Goal: Find specific page/section: Find specific page/section

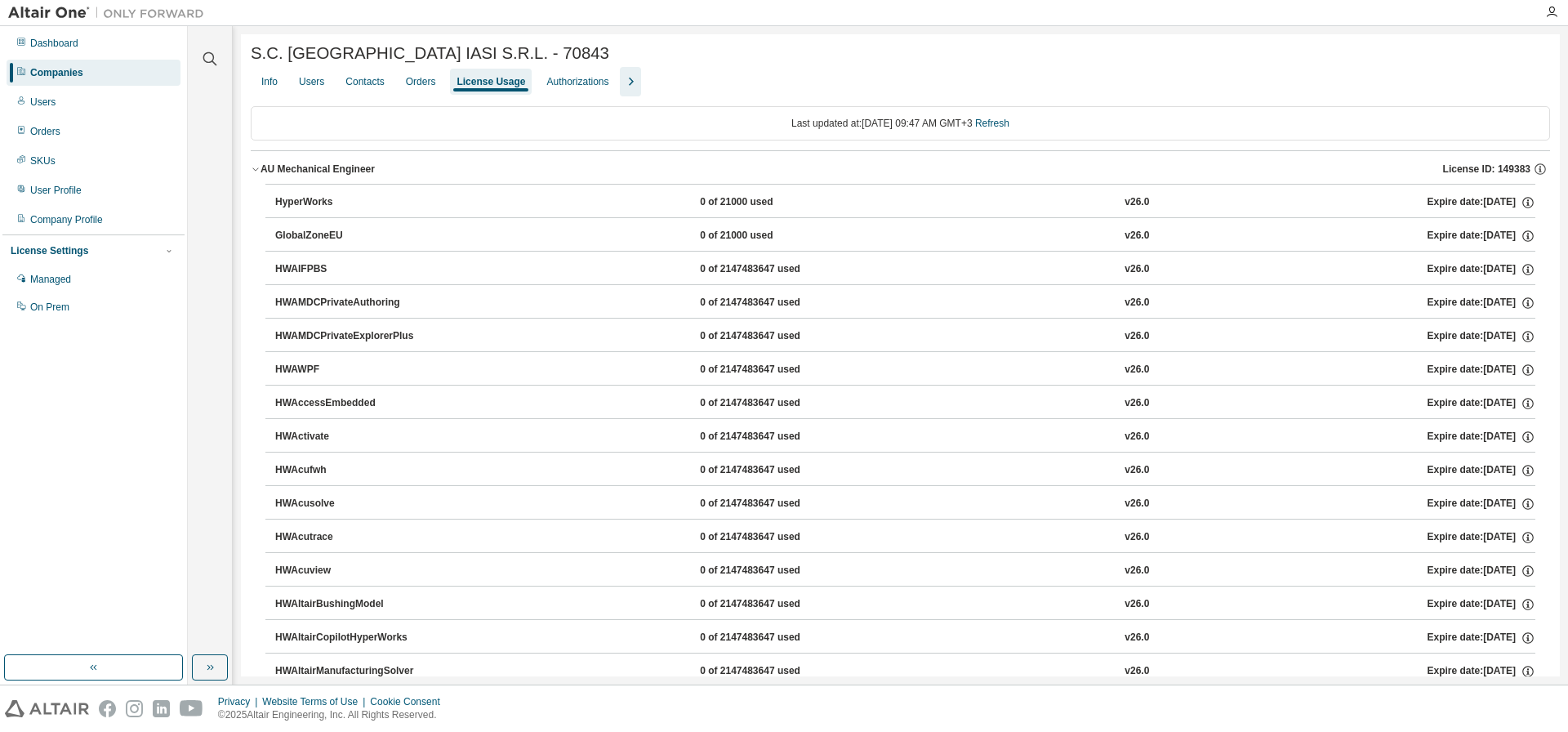
scroll to position [4, 0]
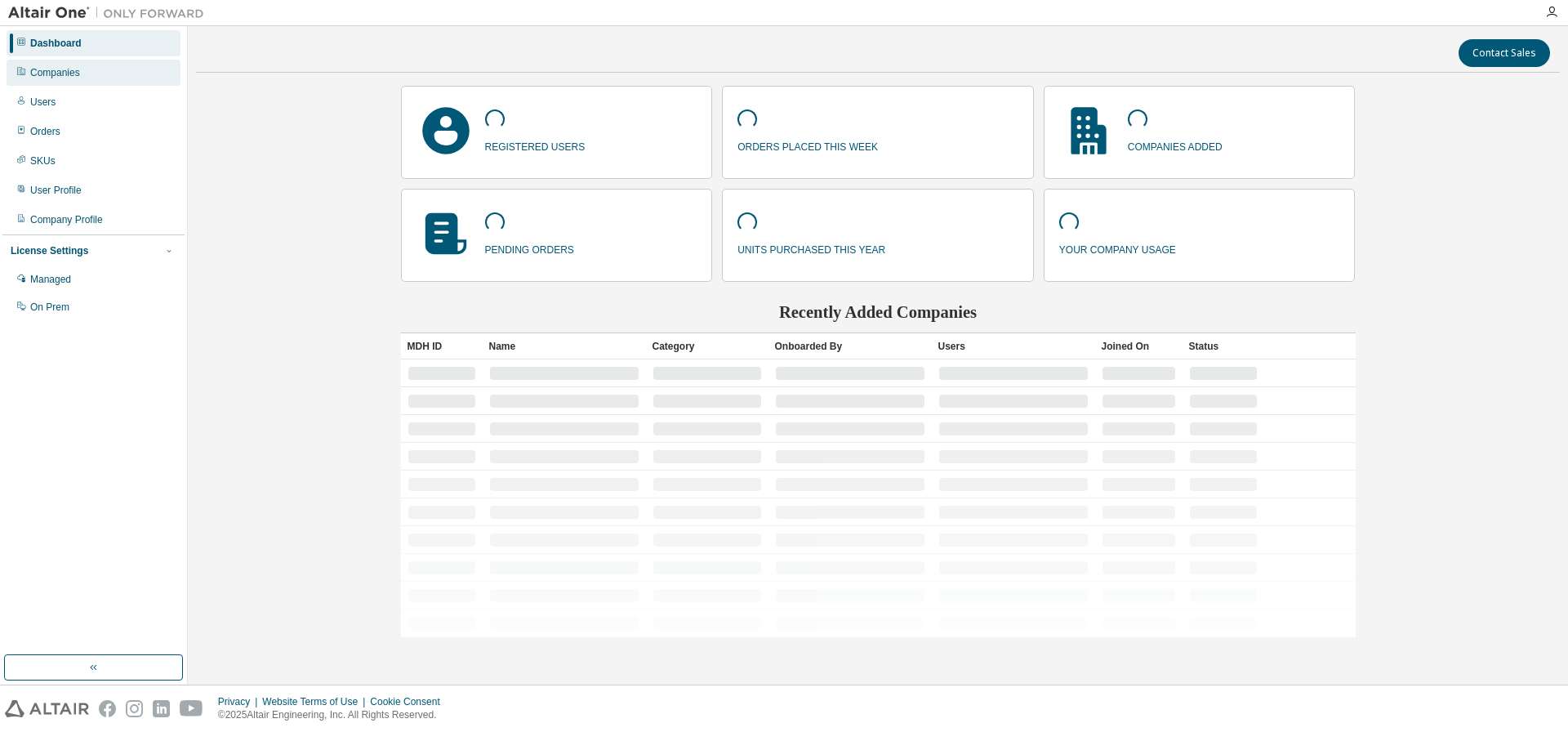
click at [71, 73] on div "Companies" at bounding box center [56, 72] width 50 height 13
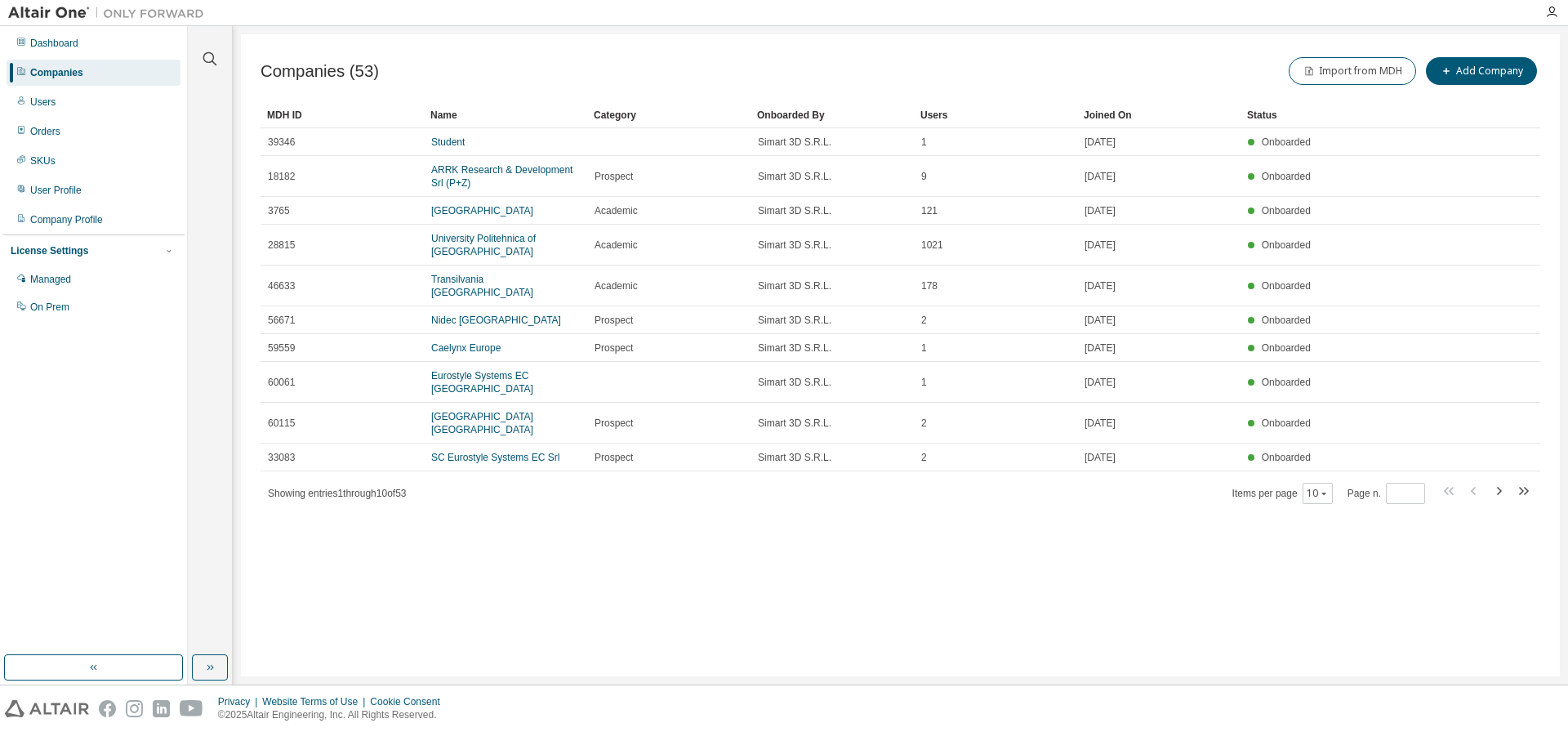
click at [1501, 492] on icon "button" at bounding box center [1499, 491] width 5 height 8
type input "*"
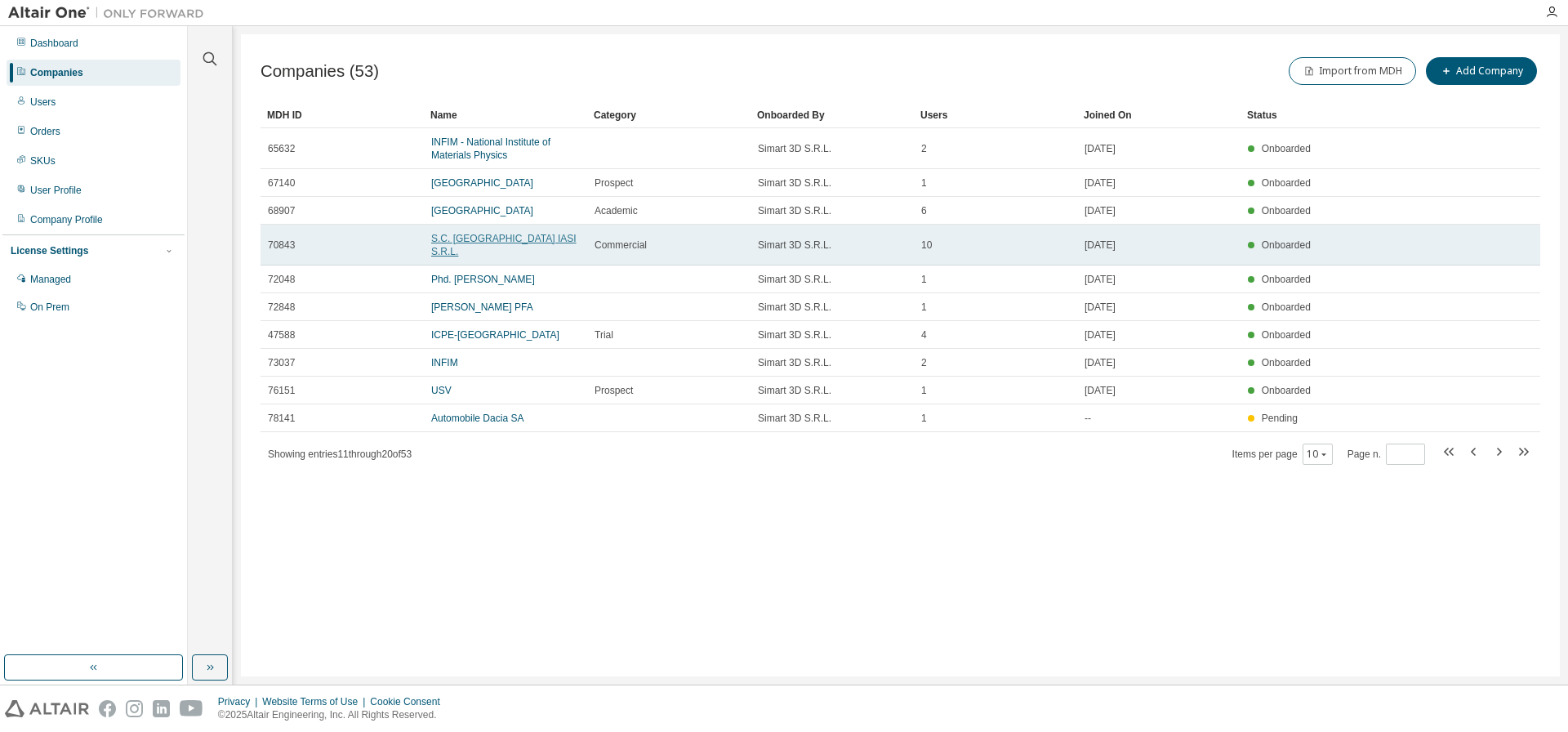
click at [502, 237] on link "S.C. ALTEN DELIVERY CENTER IASI S.R.L." at bounding box center [504, 245] width 145 height 24
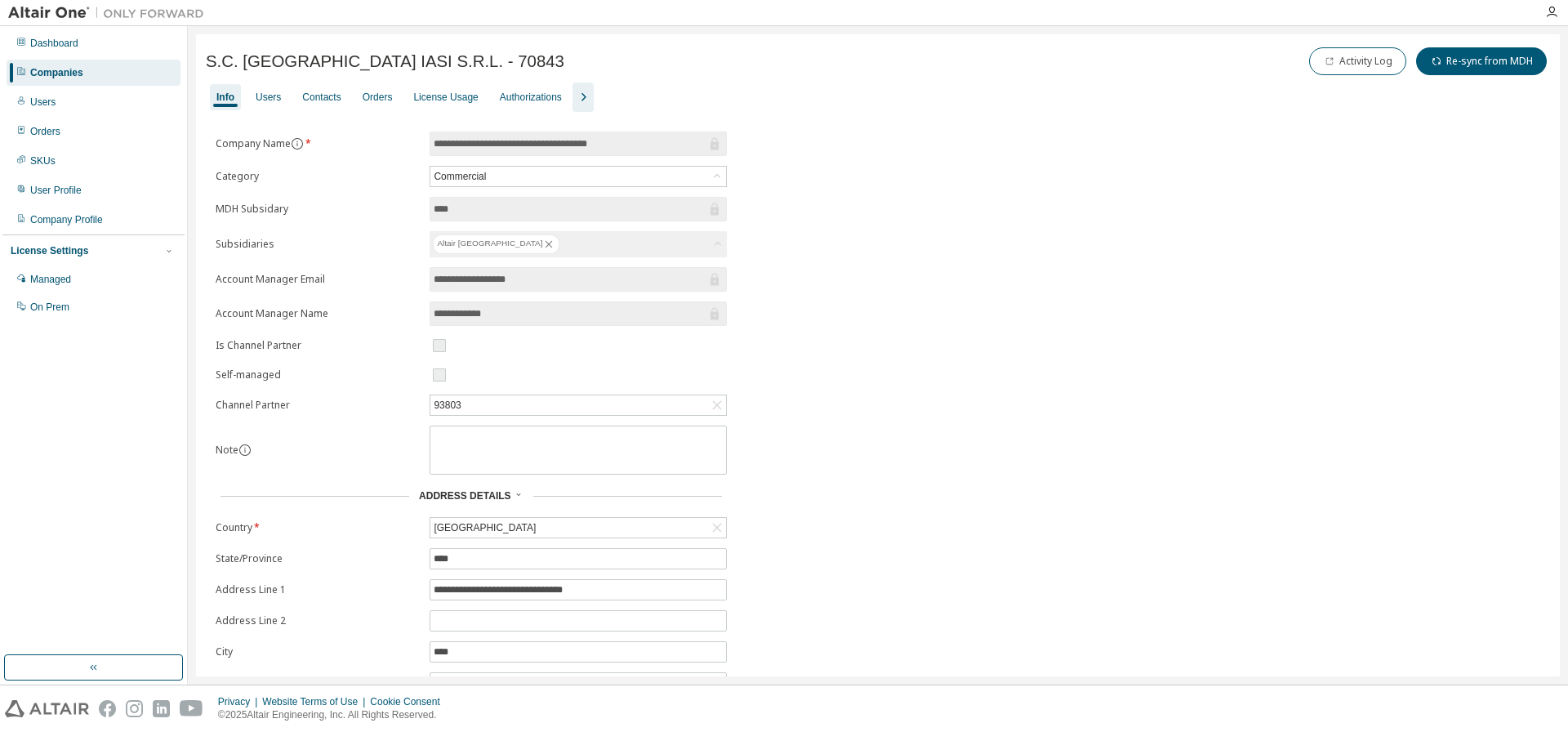
click at [473, 90] on div "License Usage" at bounding box center [445, 97] width 78 height 26
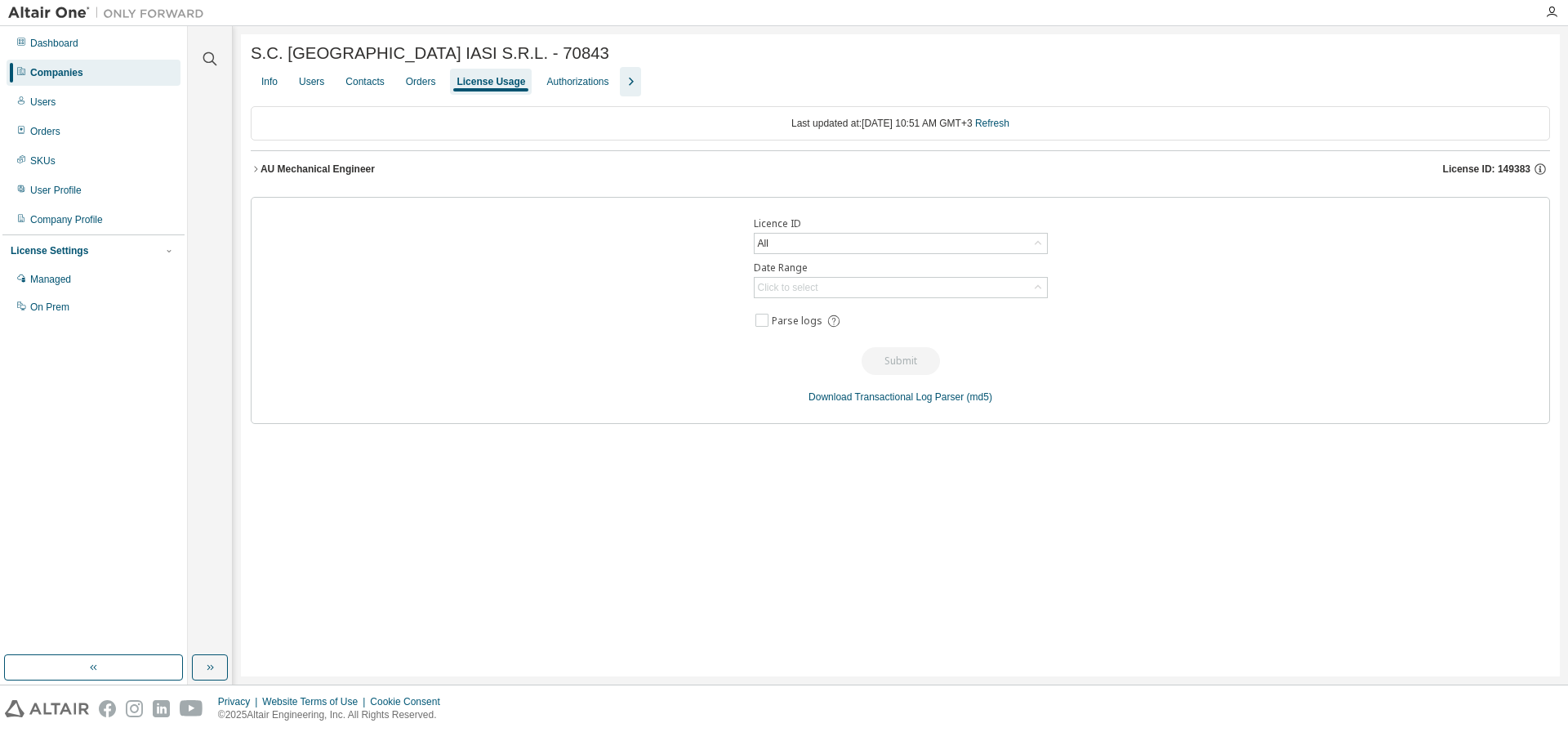
click at [336, 171] on div "AU Mechanical Engineer" at bounding box center [317, 170] width 114 height 13
